Goal: Task Accomplishment & Management: Manage account settings

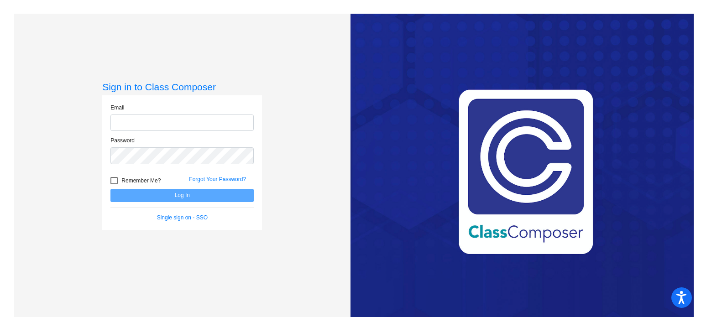
type input "[EMAIL_ADDRESS][DOMAIN_NAME]"
click at [157, 198] on button "Log In" at bounding box center [181, 195] width 143 height 13
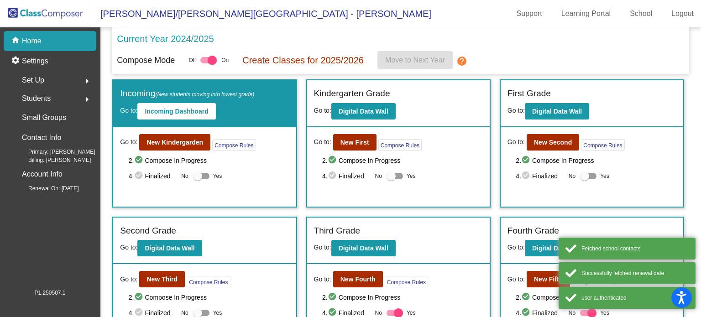
scroll to position [91, 0]
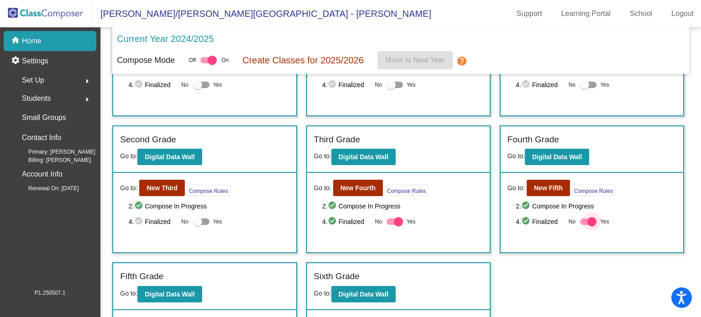
click at [589, 220] on div at bounding box center [591, 221] width 9 height 9
click at [584, 225] on input "Yes" at bounding box center [584, 225] width 0 height 0
checkbox input "false"
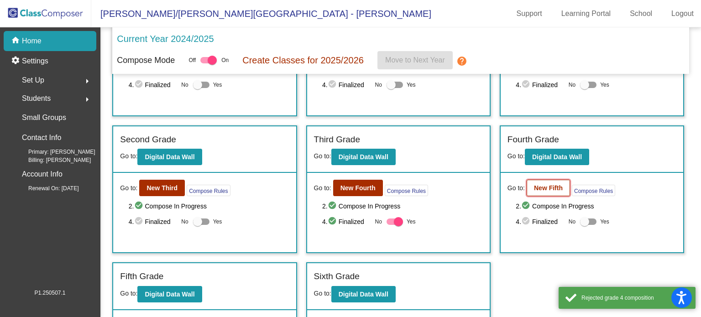
click at [549, 191] on button "New Fifth" at bounding box center [547, 188] width 43 height 16
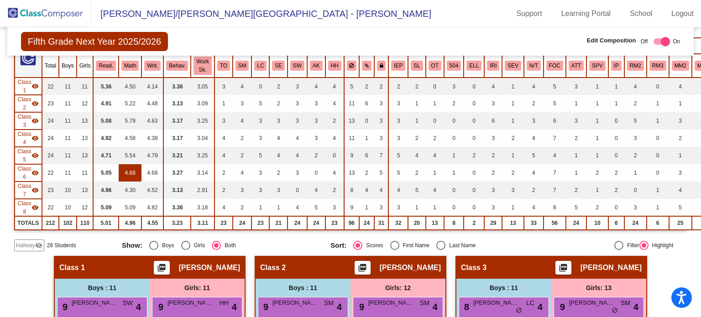
scroll to position [137, 0]
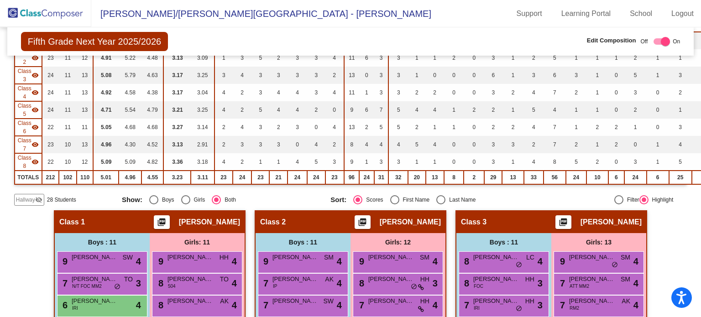
click at [37, 196] on mat-icon "visibility_off" at bounding box center [38, 199] width 7 height 7
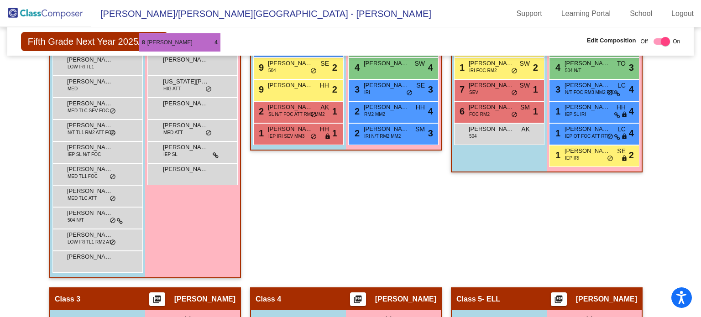
scroll to position [480, 0]
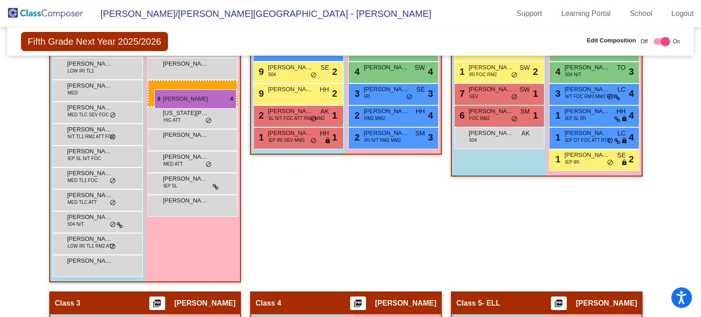
drag, startPoint x: 404, startPoint y: 181, endPoint x: 154, endPoint y: 89, distance: 266.1
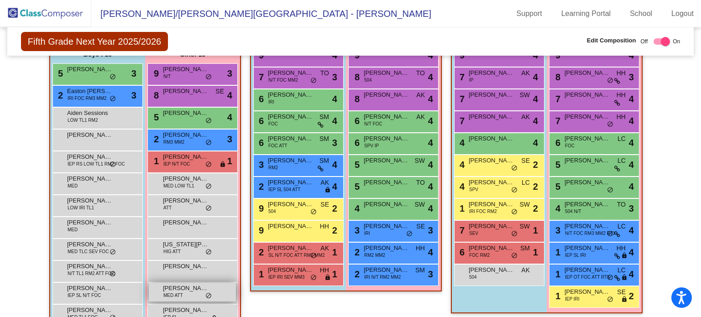
scroll to position [662, 0]
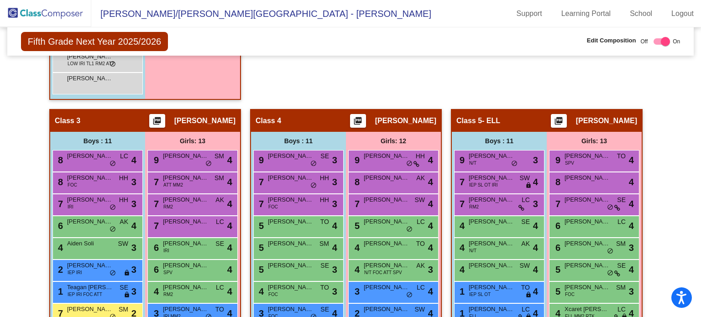
click at [82, 12] on img at bounding box center [45, 13] width 91 height 27
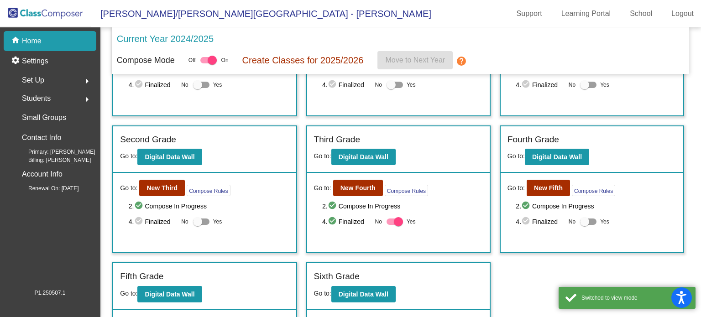
scroll to position [137, 0]
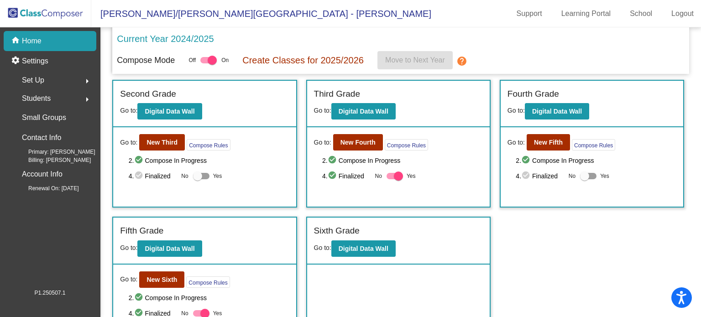
click at [583, 176] on div at bounding box center [584, 176] width 9 height 9
click at [584, 179] on input "Yes" at bounding box center [584, 179] width 0 height 0
checkbox input "true"
